Goal: Transaction & Acquisition: Purchase product/service

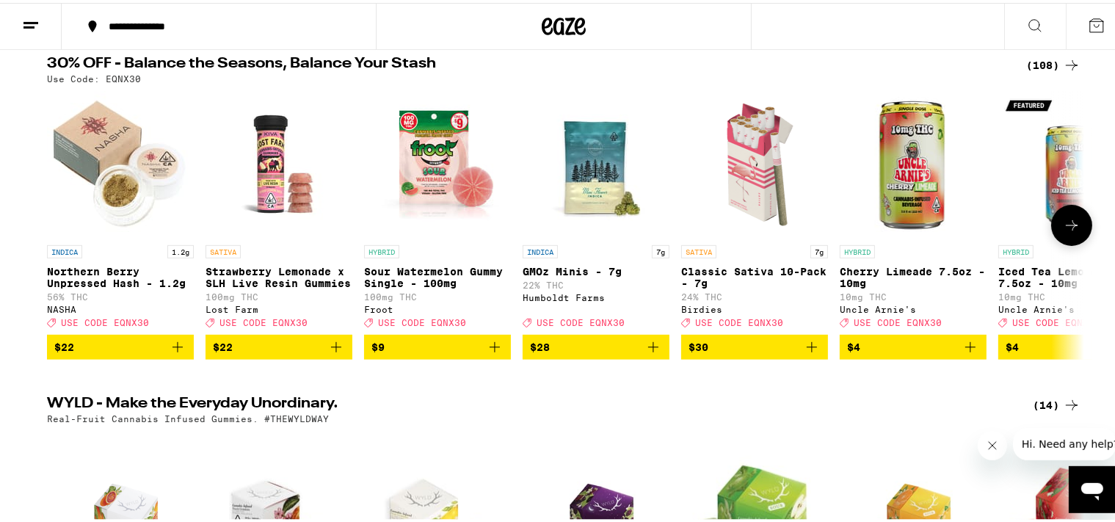
scroll to position [77, 0]
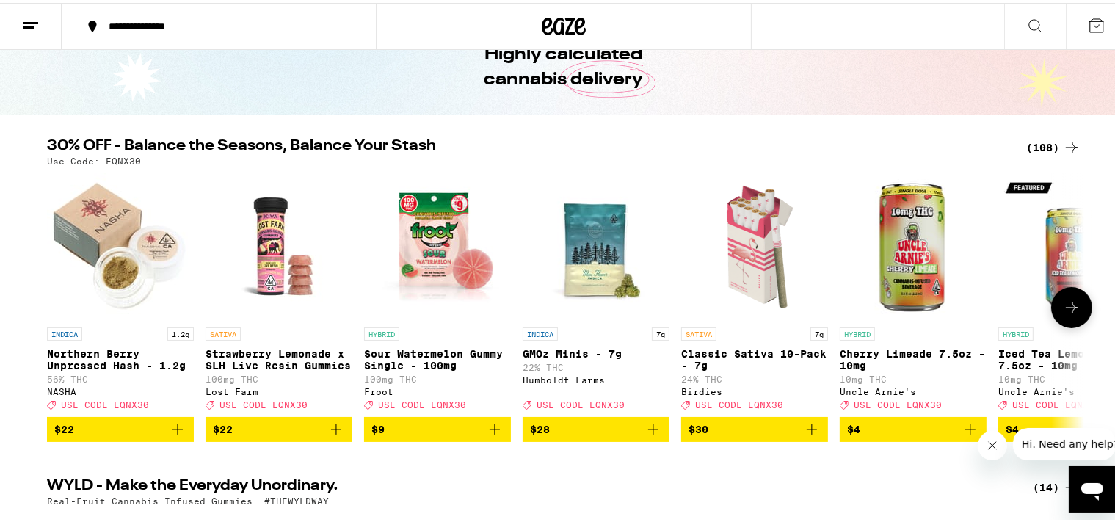
click at [733, 242] on img "Open page for Classic Sativa 10-Pack - 7g from Birdies" at bounding box center [754, 243] width 147 height 147
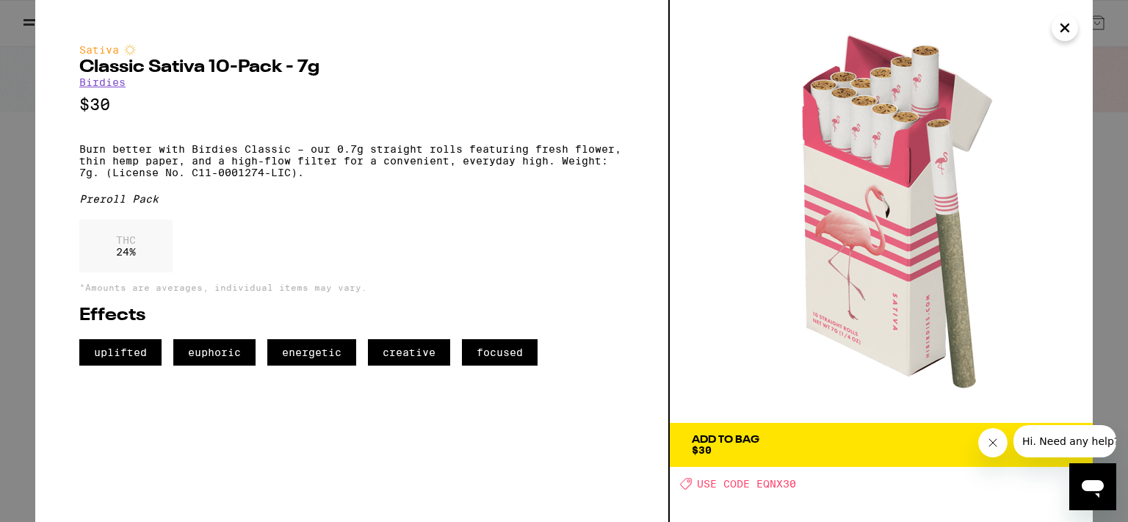
click at [1068, 30] on icon "Close" at bounding box center [1064, 27] width 7 height 7
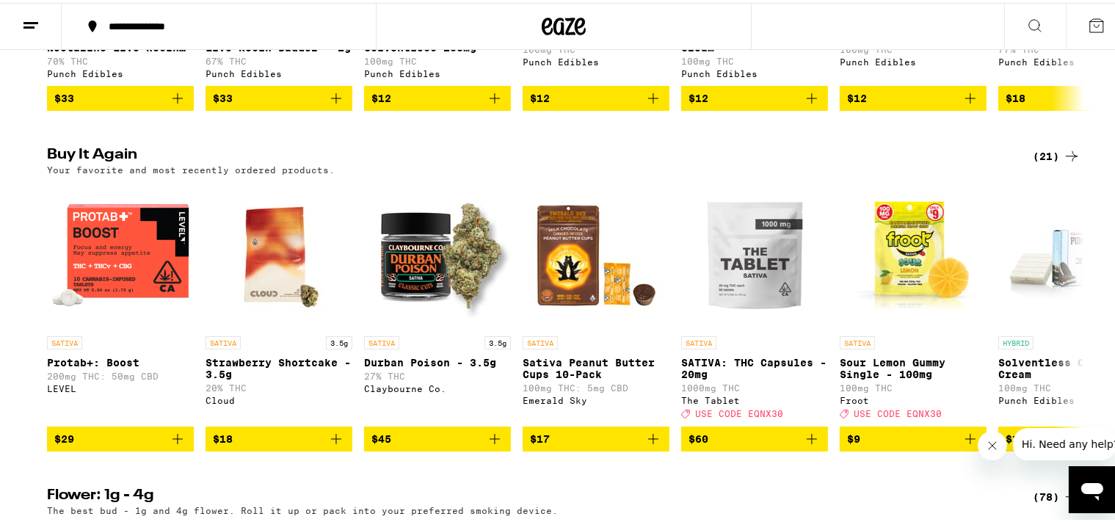
scroll to position [1085, 0]
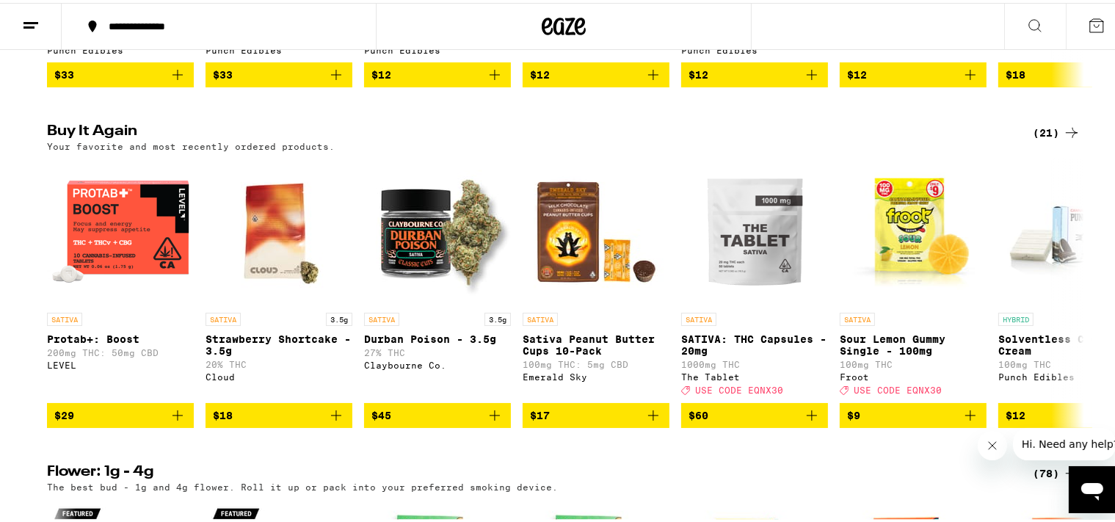
click at [1045, 139] on div "(21)" at bounding box center [1057, 130] width 48 height 18
click at [1038, 139] on div "(21)" at bounding box center [1057, 130] width 48 height 18
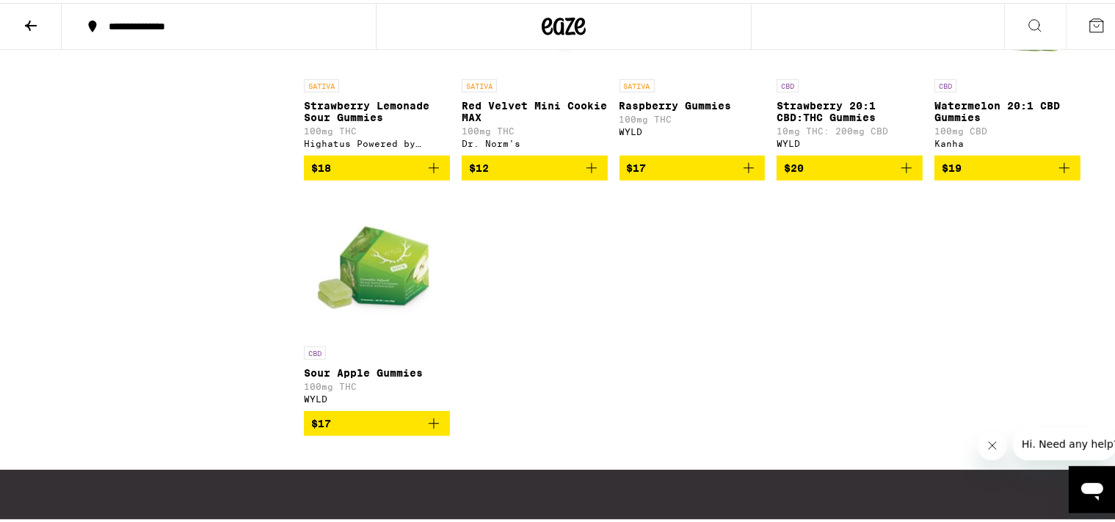
scroll to position [1163, 0]
